Goal: Communication & Community: Answer question/provide support

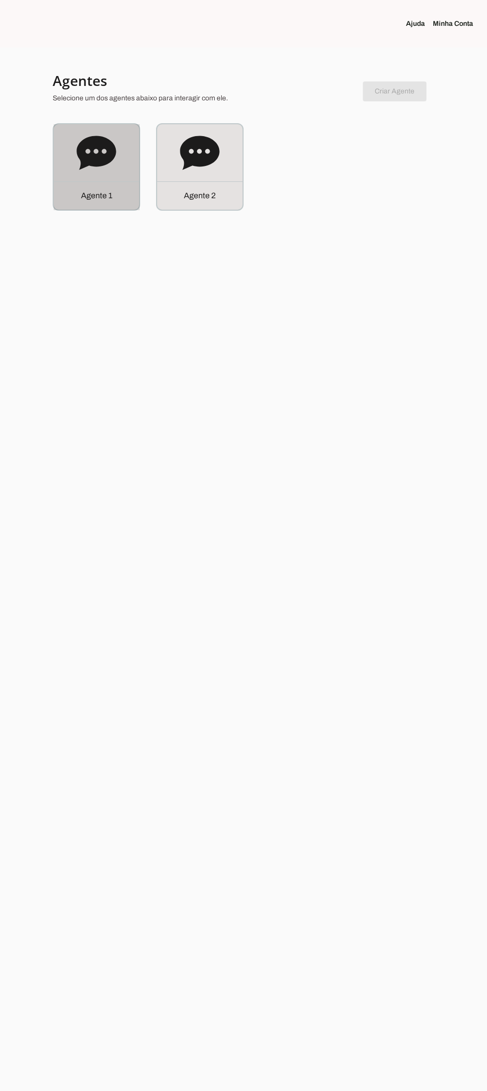
click at [72, 151] on div "Agente 1" at bounding box center [96, 166] width 85 height 85
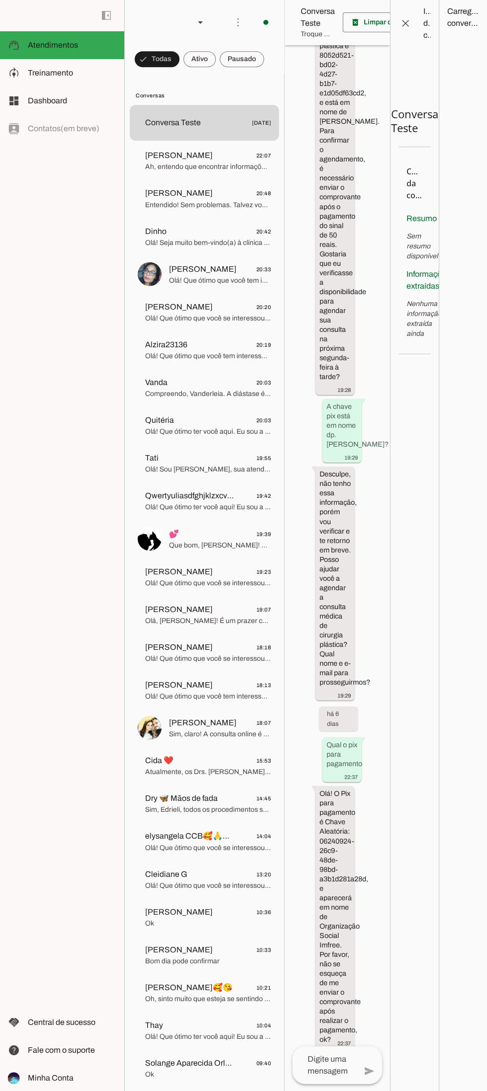
scroll to position [8214, 0]
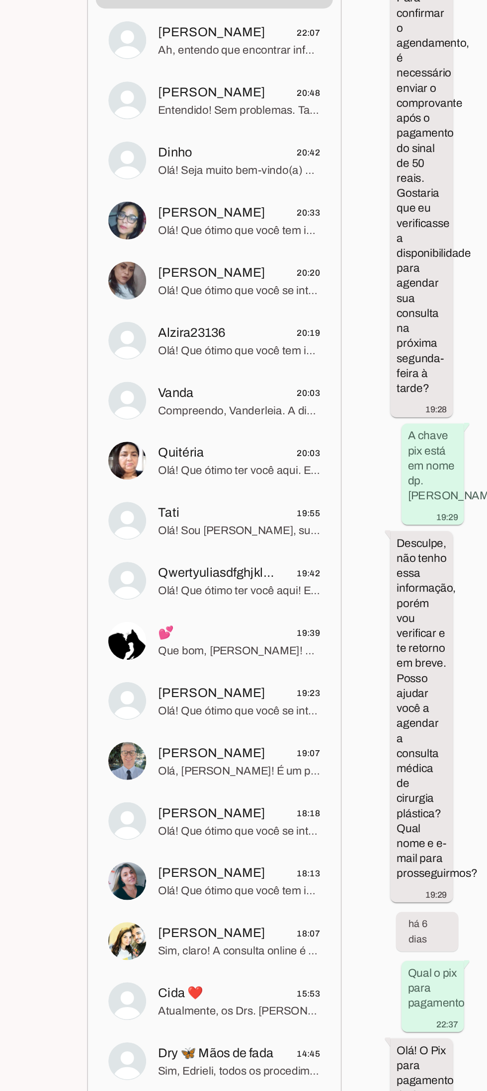
click at [186, 204] on span "Entendido! Sem problemas. Talvez você tenha alguma outra dúvida sobre os proced…" at bounding box center [220, 205] width 102 height 10
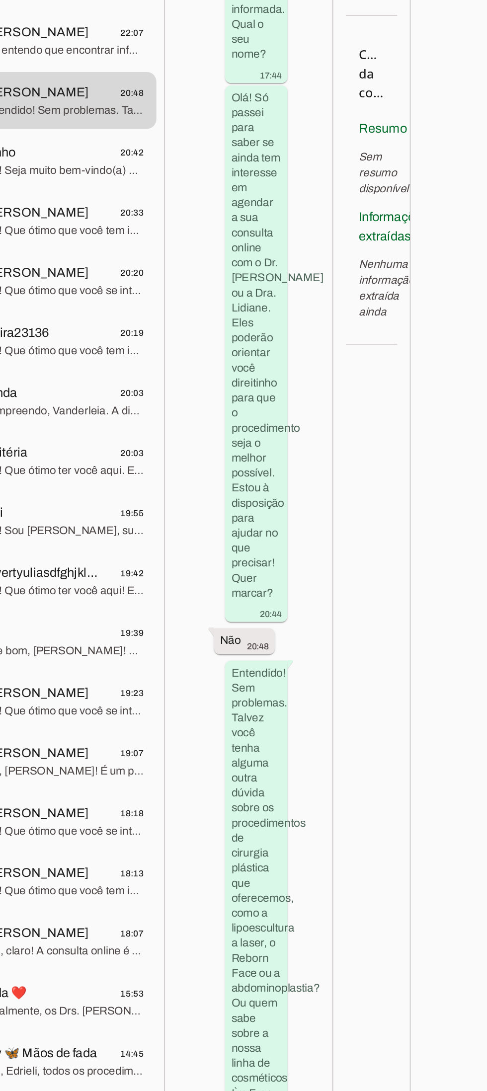
scroll to position [1998, 0]
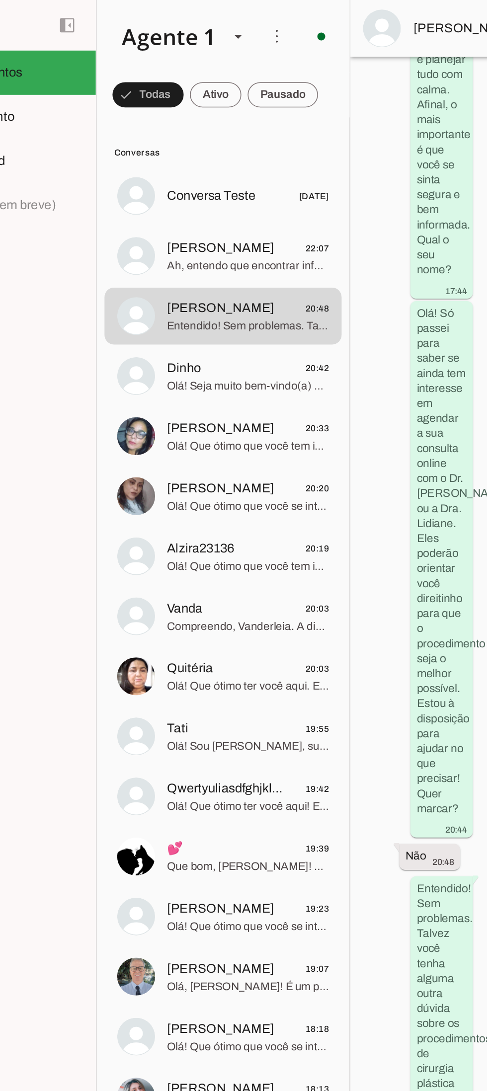
click at [240, 162] on span "[PERSON_NAME] 22:07" at bounding box center [220, 156] width 102 height 12
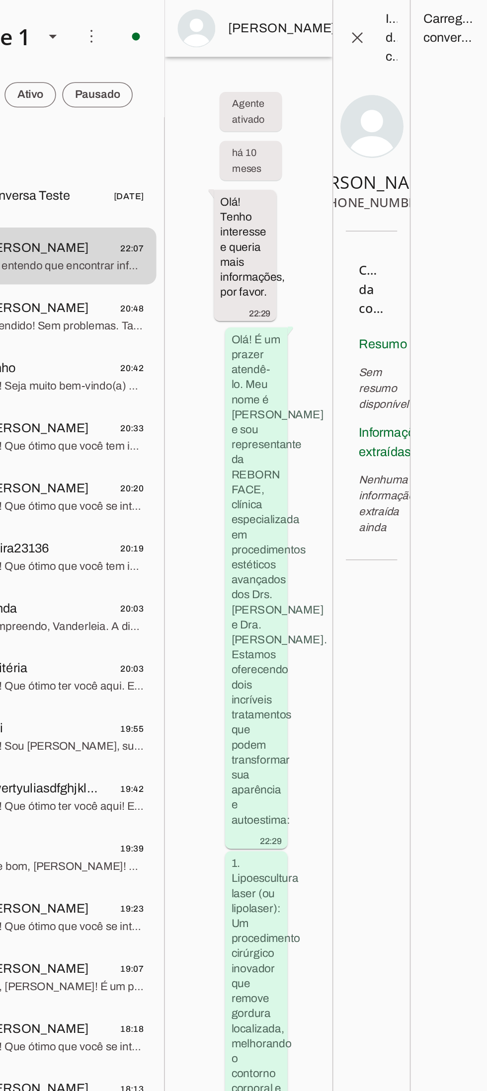
click at [398, 26] on span at bounding box center [410, 18] width 24 height 24
